Goal: Information Seeking & Learning: Learn about a topic

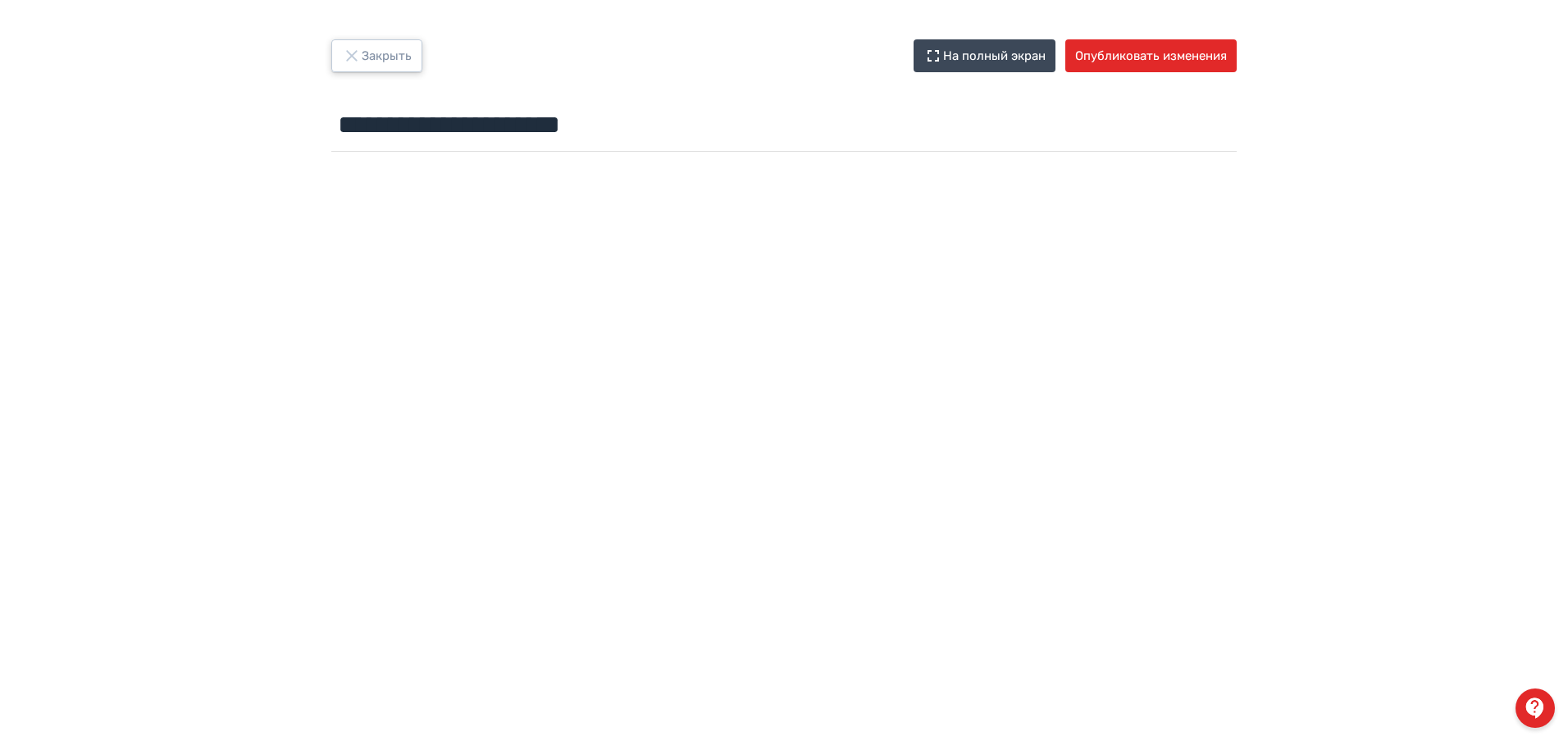
click at [367, 63] on button "Закрыть" at bounding box center [377, 56] width 91 height 33
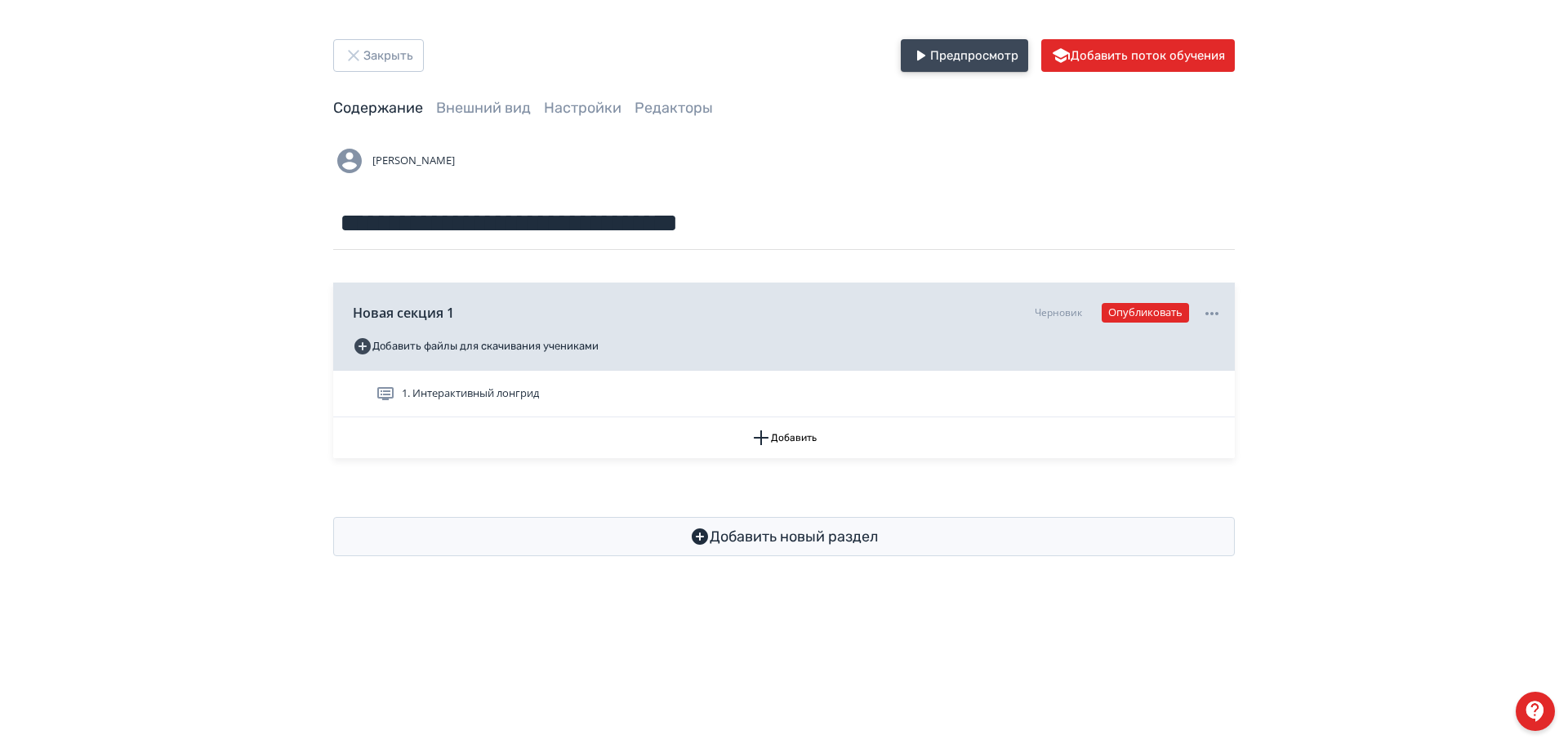
click at [976, 52] on button "Предпросмотр" at bounding box center [964, 55] width 127 height 33
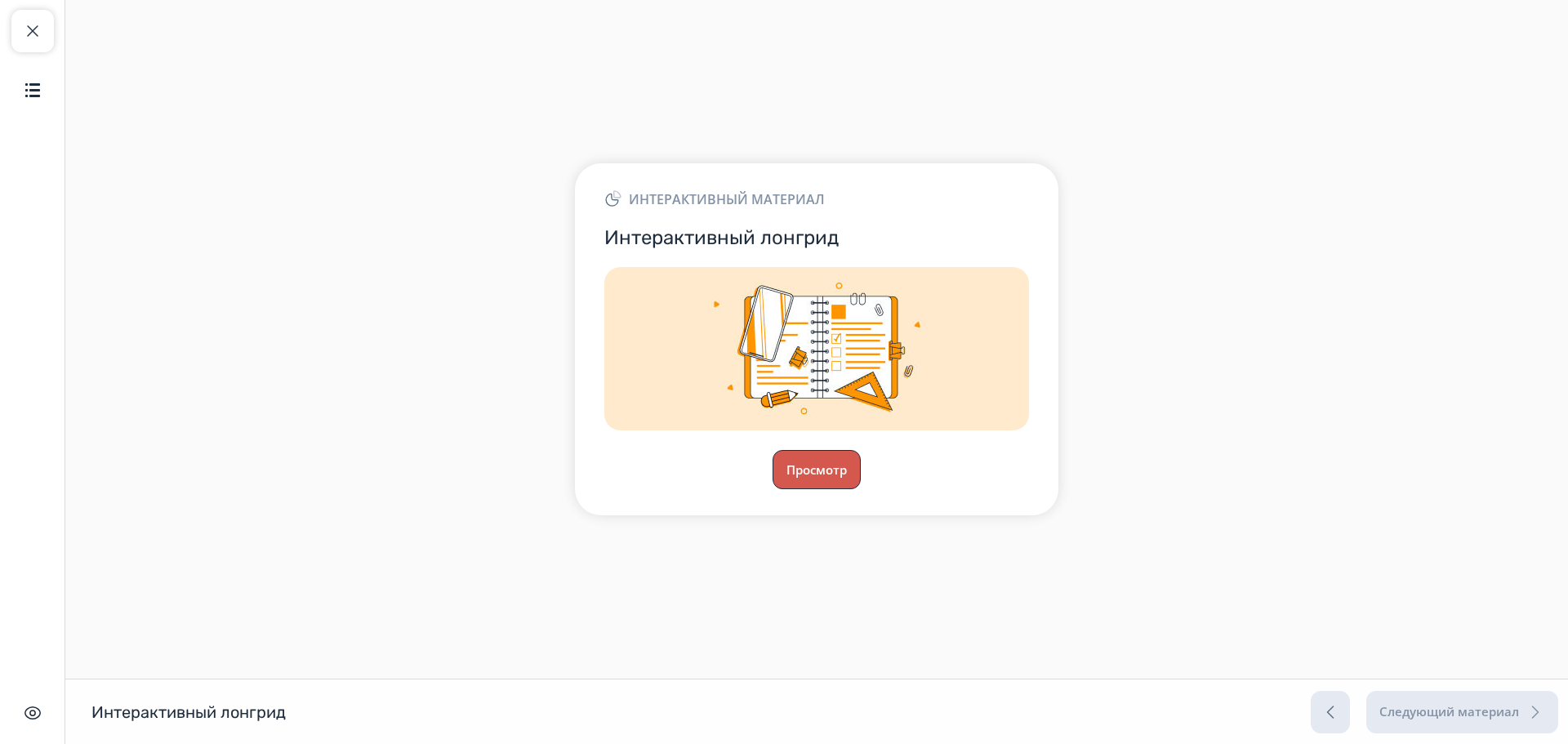
click at [823, 469] on button "Просмотр" at bounding box center [816, 470] width 88 height 40
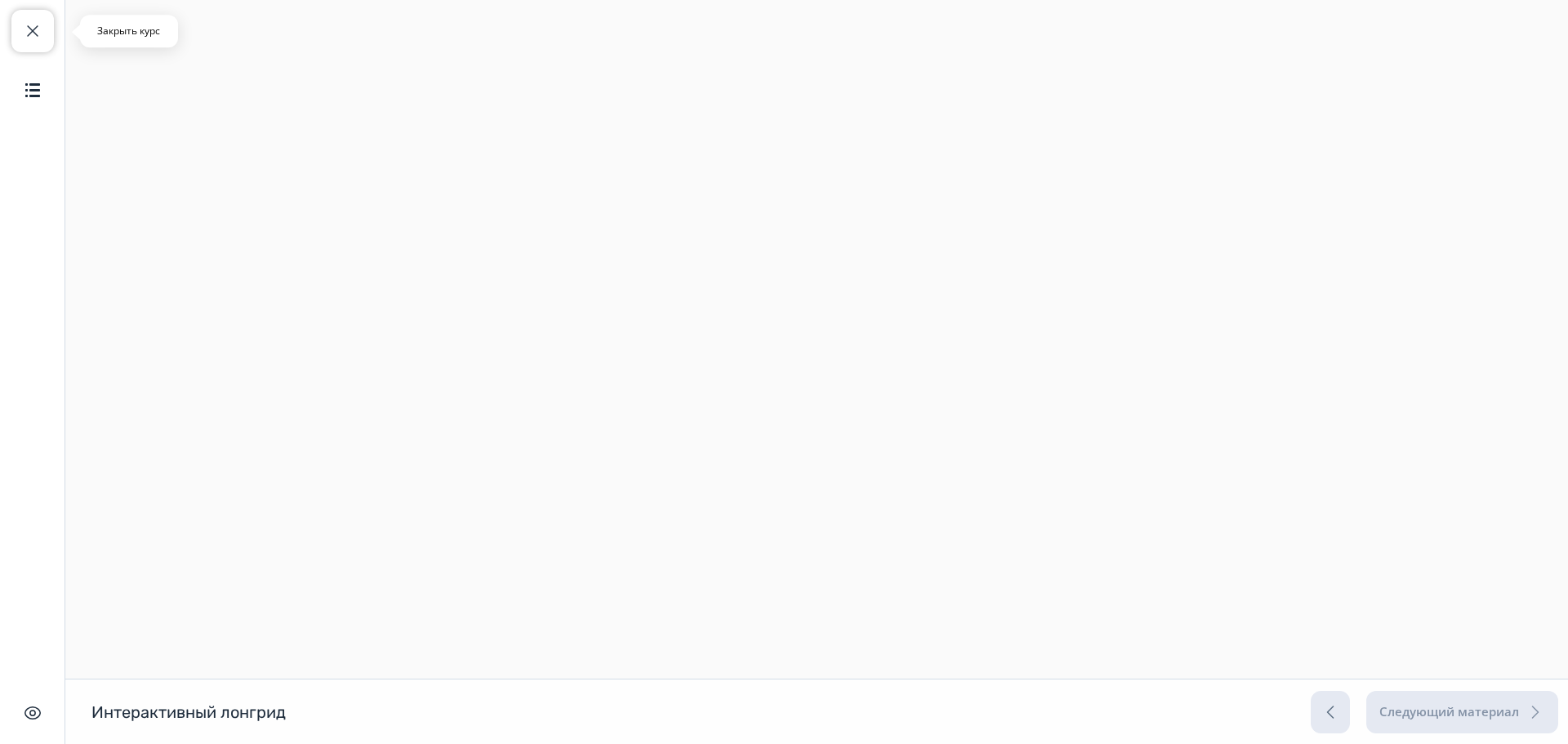
click at [28, 36] on span "button" at bounding box center [33, 31] width 20 height 20
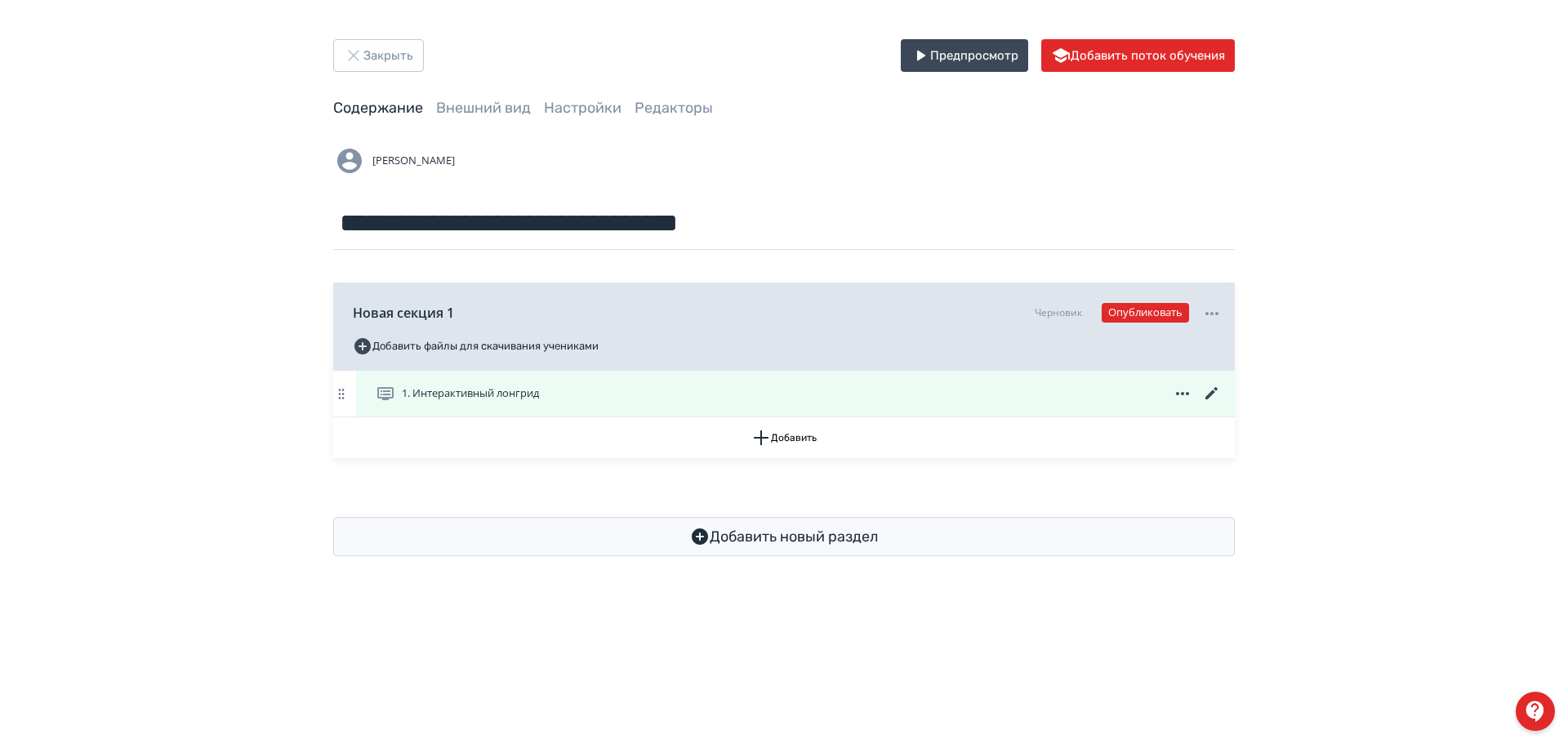
click at [1216, 388] on icon at bounding box center [1211, 393] width 12 height 12
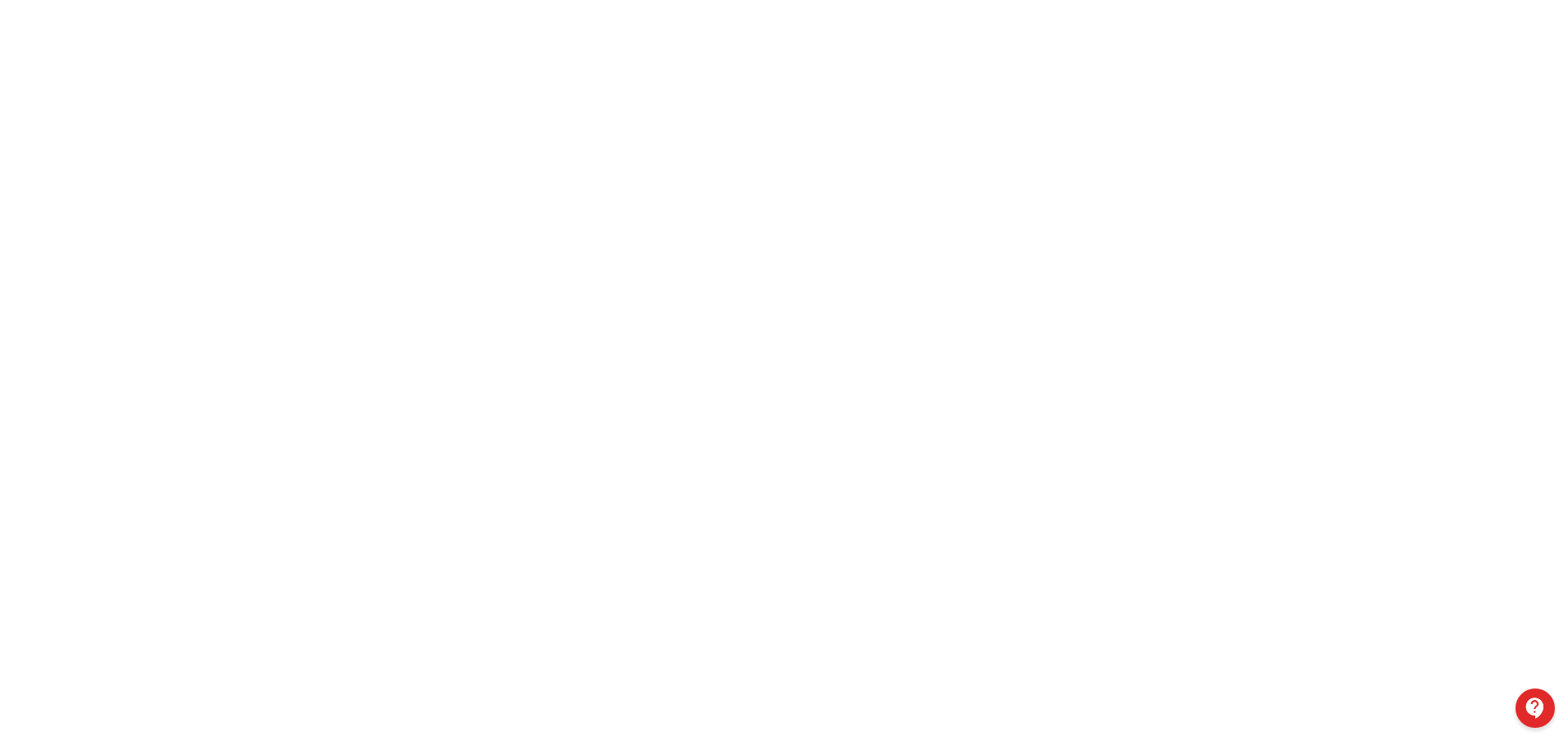
scroll to position [188, 0]
